Goal: Task Accomplishment & Management: Use online tool/utility

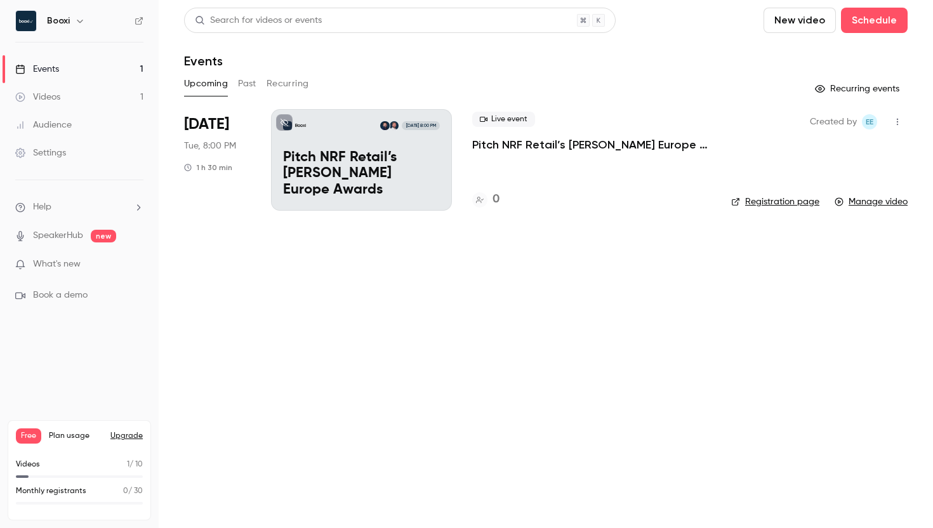
click at [245, 84] on button "Past" at bounding box center [247, 84] width 18 height 20
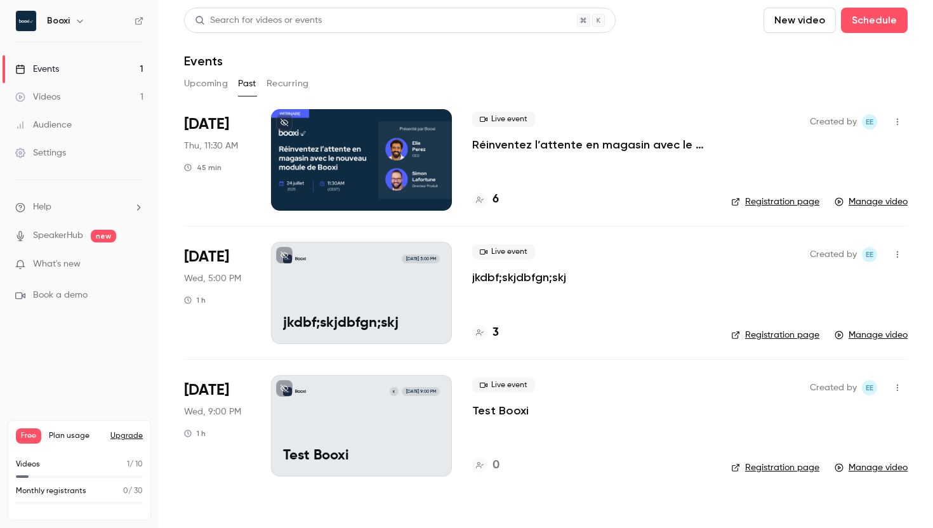
click at [201, 77] on button "Upcoming" at bounding box center [206, 84] width 44 height 20
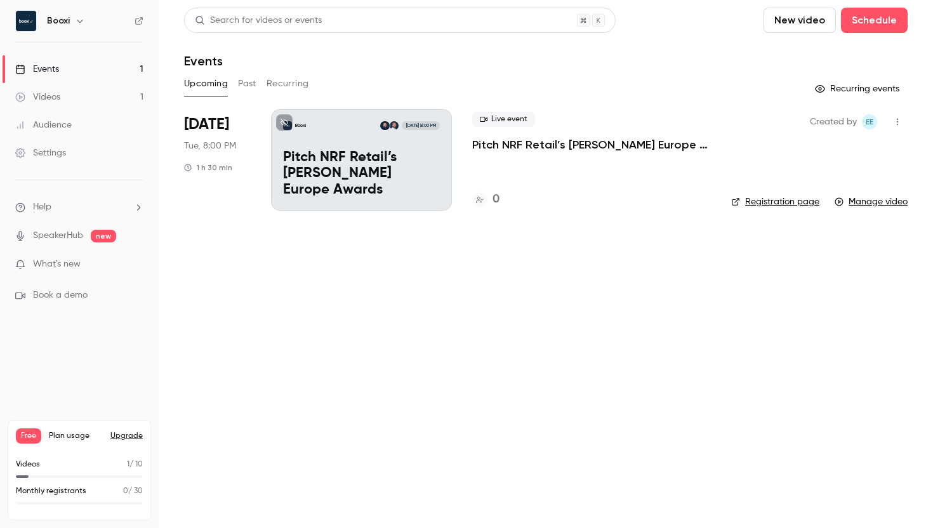
click at [847, 200] on link "Manage video" at bounding box center [870, 201] width 73 height 13
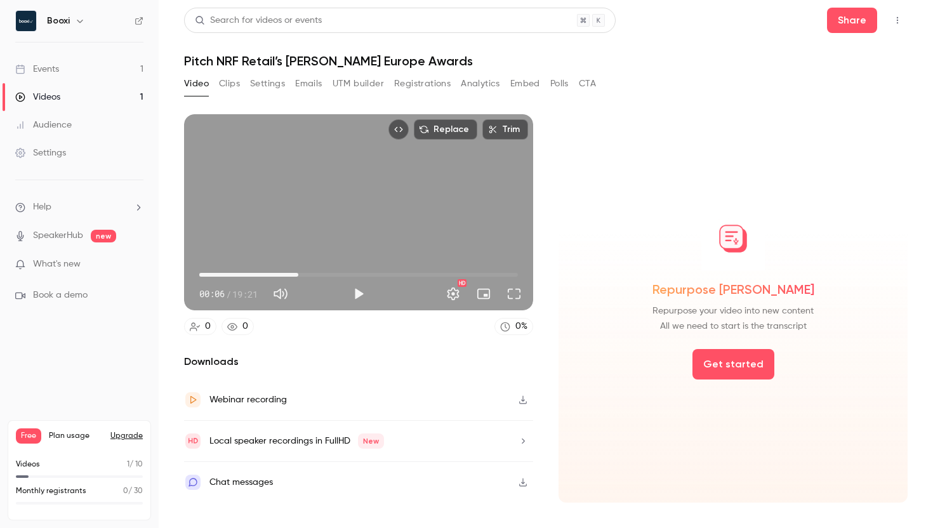
drag, startPoint x: 201, startPoint y: 273, endPoint x: 302, endPoint y: 268, distance: 101.7
click at [300, 273] on span "06:01" at bounding box center [298, 275] width 4 height 4
drag, startPoint x: 303, startPoint y: 272, endPoint x: 342, endPoint y: 272, distance: 39.3
click at [310, 273] on span "06:38" at bounding box center [308, 275] width 4 height 4
click at [518, 399] on icon "button" at bounding box center [523, 399] width 10 height 9
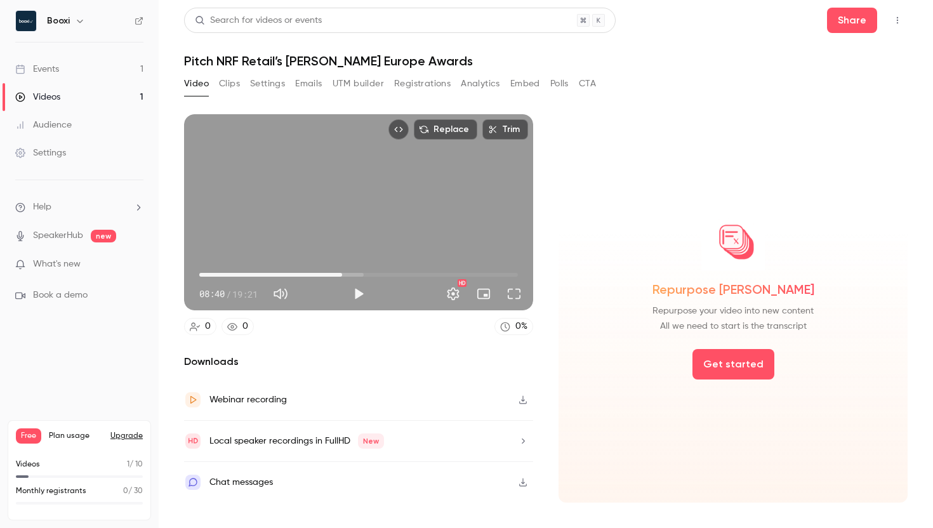
click at [352, 289] on button "Play" at bounding box center [358, 293] width 25 height 25
click at [339, 275] on span "08:29" at bounding box center [339, 275] width 4 height 4
click at [391, 185] on div "Replace Trim 08:35 08:35 / 19:21 HD" at bounding box center [358, 212] width 349 height 196
click at [354, 300] on button "Play" at bounding box center [358, 293] width 25 height 25
click at [323, 275] on span "07:31" at bounding box center [358, 275] width 319 height 20
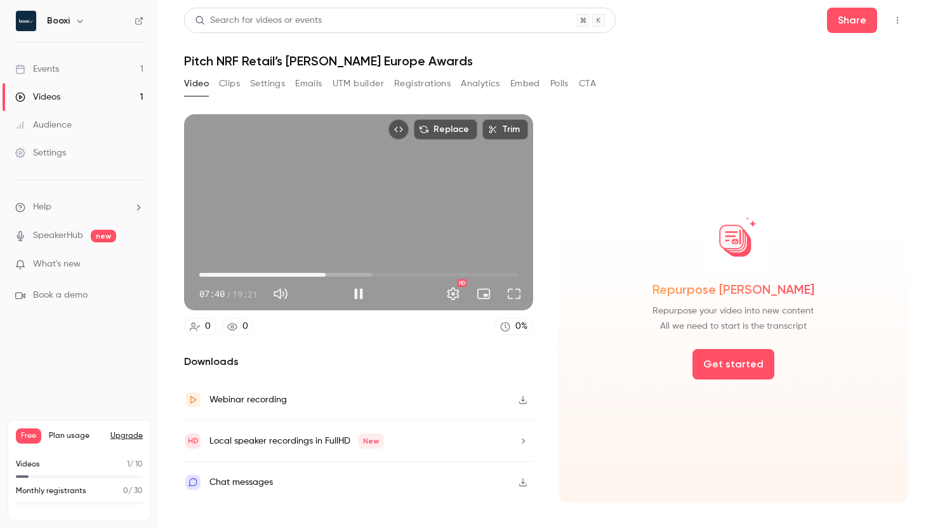
click at [295, 185] on div "Replace Trim 07:40 07:40 / 19:21 HD" at bounding box center [358, 212] width 349 height 196
click at [440, 274] on span "07:41" at bounding box center [358, 275] width 319 height 20
click at [349, 298] on button "Play" at bounding box center [358, 293] width 25 height 25
click at [433, 274] on span "14:13" at bounding box center [358, 275] width 319 height 20
click at [430, 273] on span "14:02" at bounding box center [430, 275] width 4 height 4
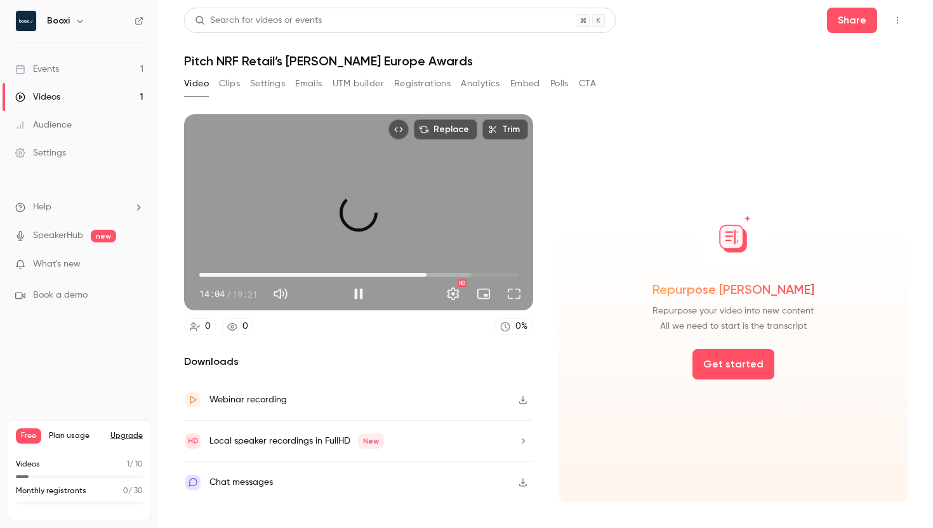
click at [426, 273] on span "13:48" at bounding box center [427, 275] width 4 height 4
click at [363, 295] on button "Pause" at bounding box center [358, 293] width 25 height 25
click at [359, 289] on button "Play" at bounding box center [358, 293] width 25 height 25
click at [441, 275] on span "14:41" at bounding box center [441, 275] width 4 height 4
click at [451, 277] on span "15:16" at bounding box center [358, 275] width 319 height 20
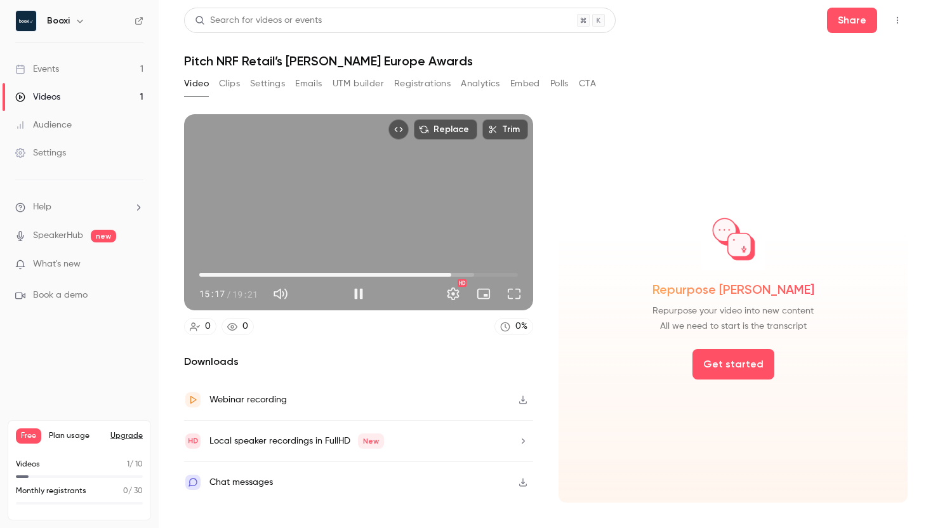
click at [449, 275] on span "15:17" at bounding box center [451, 275] width 4 height 4
click at [360, 296] on button "Pause" at bounding box center [358, 293] width 25 height 25
click at [360, 296] on button "Play" at bounding box center [358, 293] width 25 height 25
click at [359, 295] on button "Pause" at bounding box center [358, 293] width 25 height 25
type input "*****"
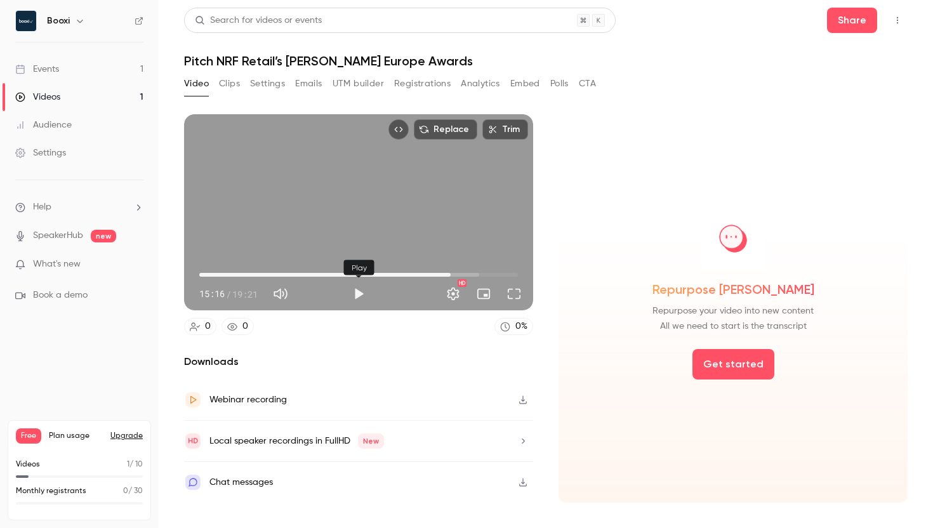
click at [359, 291] on button "Play" at bounding box center [358, 293] width 25 height 25
click at [464, 273] on span "15:17" at bounding box center [358, 275] width 319 height 20
click at [358, 295] on button "Pause" at bounding box center [358, 293] width 25 height 25
click at [356, 294] on button "Play" at bounding box center [358, 293] width 25 height 25
click at [492, 275] on div "Turn on miniplayer" at bounding box center [486, 268] width 82 height 28
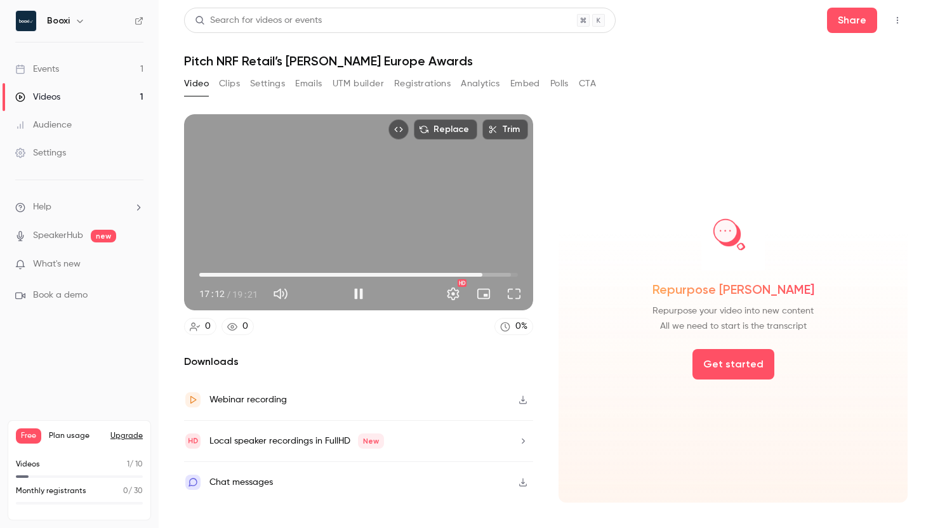
click at [497, 273] on span "17:12" at bounding box center [358, 275] width 319 height 20
click at [361, 297] on button "Pause" at bounding box center [358, 293] width 25 height 25
type input "******"
